Goal: Task Accomplishment & Management: Complete application form

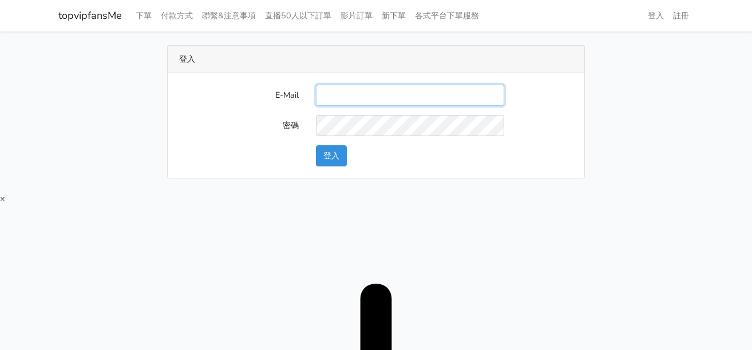
click at [370, 91] on input "E-Mail" at bounding box center [410, 95] width 188 height 21
type input "[EMAIL_ADDRESS][DOMAIN_NAME]"
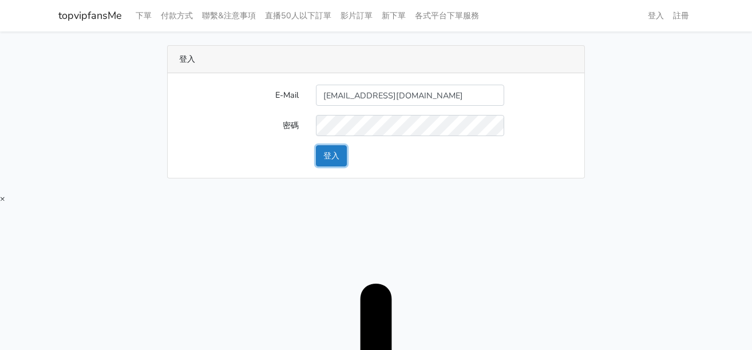
click at [327, 156] on button "登入" at bounding box center [331, 155] width 31 height 21
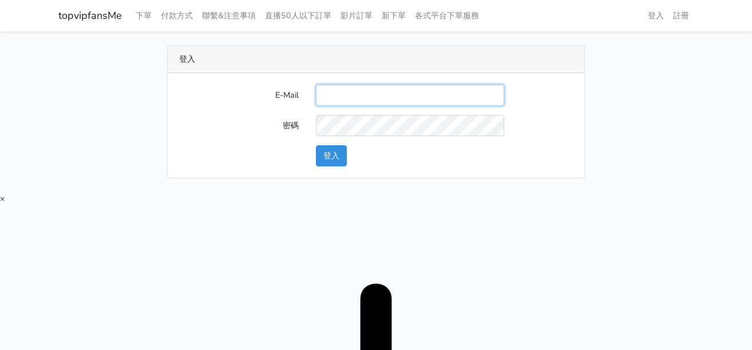
click at [369, 93] on input "E-Mail" at bounding box center [410, 95] width 188 height 21
type input "twtop123@uahoo.com.tw"
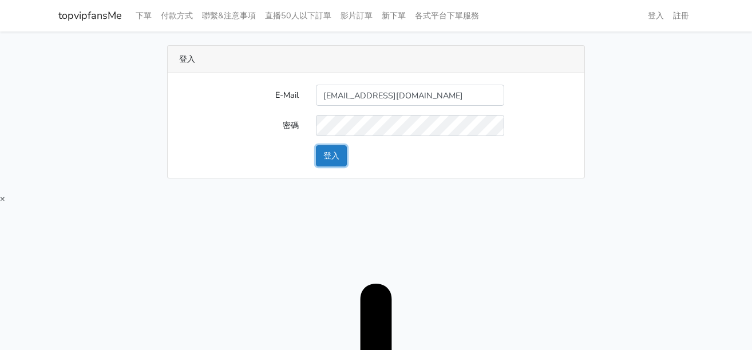
click at [344, 158] on button "登入" at bounding box center [331, 155] width 31 height 21
